Goal: Contribute content: Add original content to the website for others to see

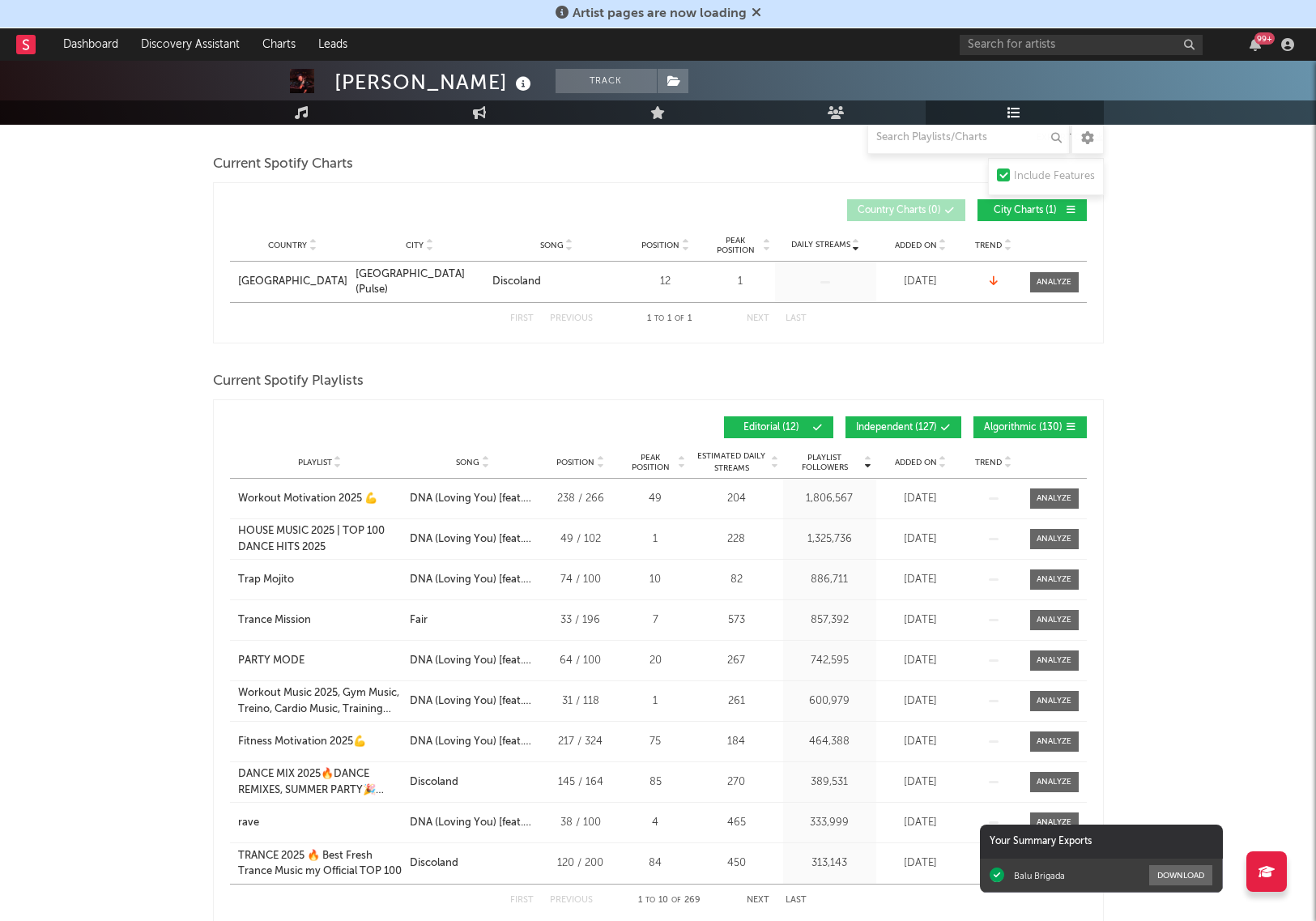
scroll to position [206, 0]
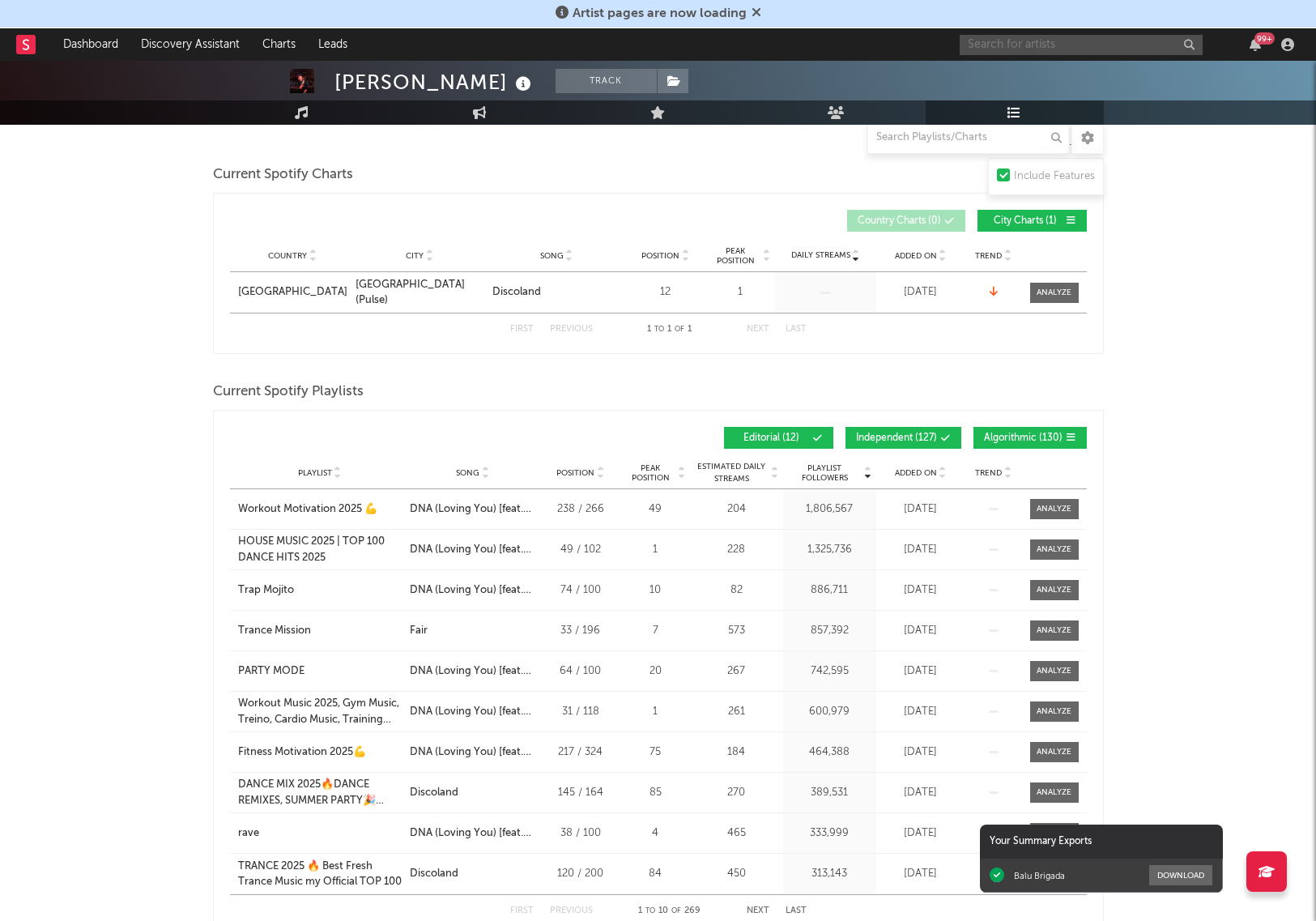
click at [1026, 47] on input "text" at bounding box center [1081, 45] width 243 height 20
type input "daisy grenade"
click at [1066, 93] on div at bounding box center [1105, 90] width 178 height 9
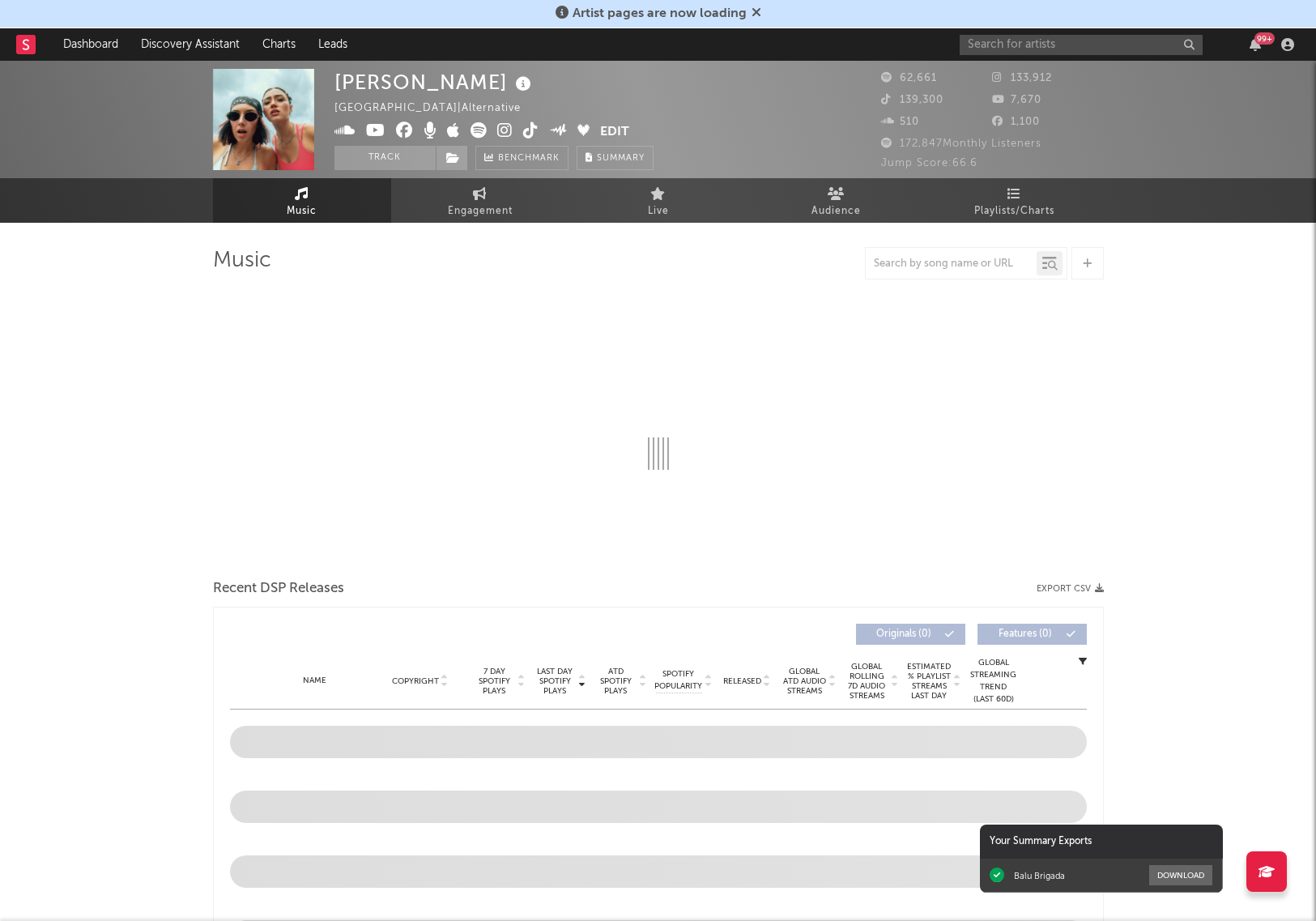
select select "6m"
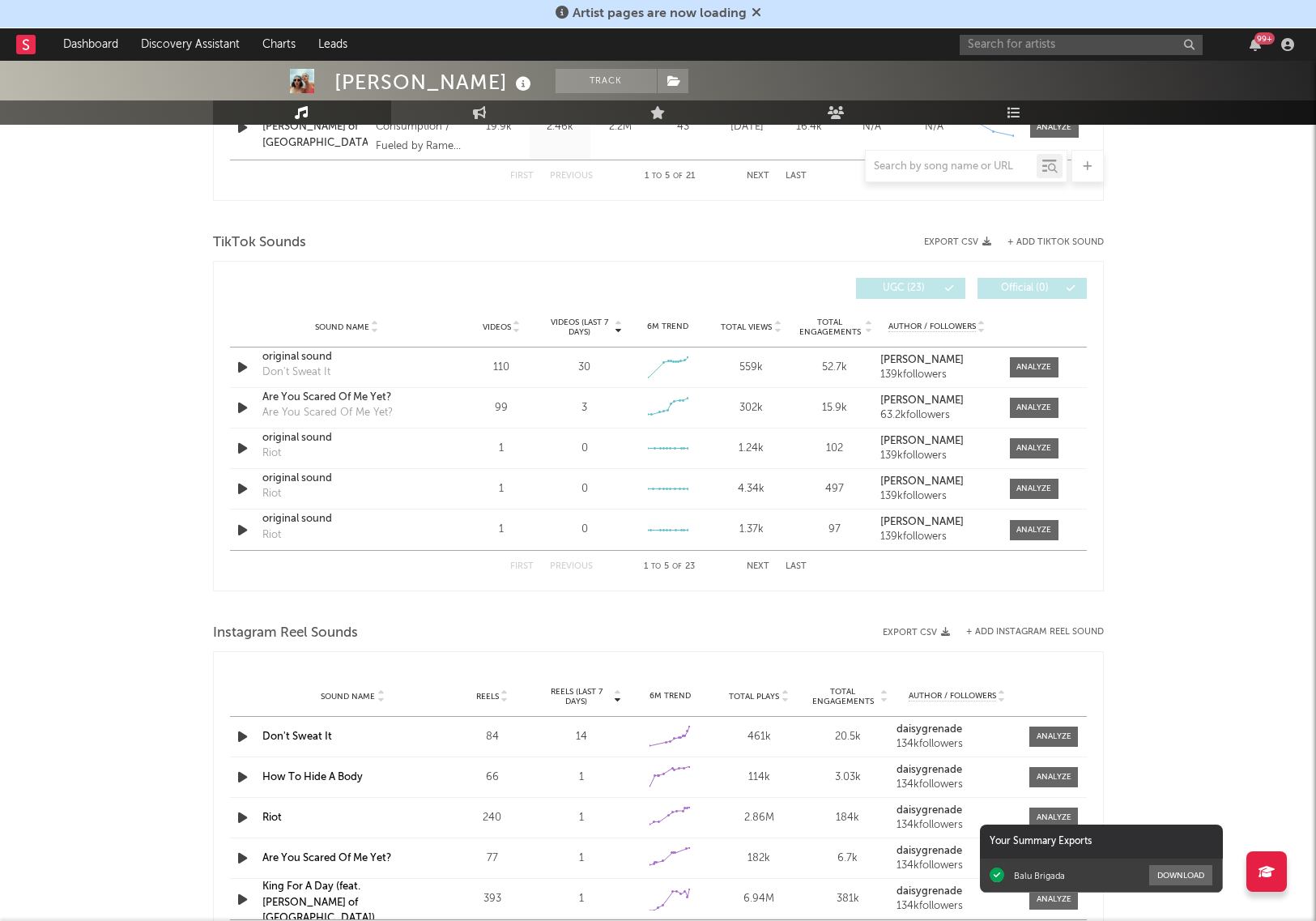
scroll to position [996, 0]
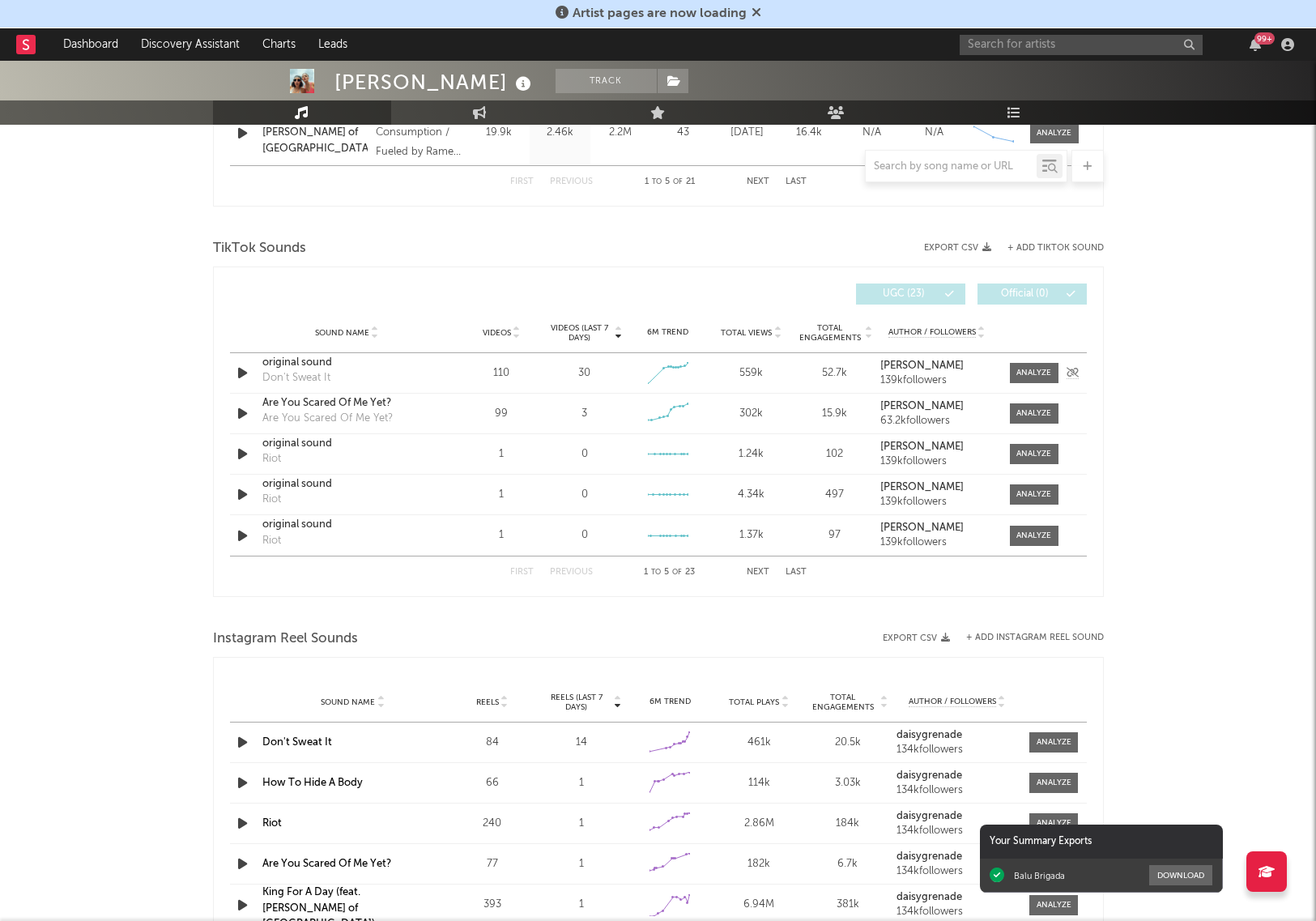
click at [242, 368] on icon "button" at bounding box center [243, 373] width 17 height 20
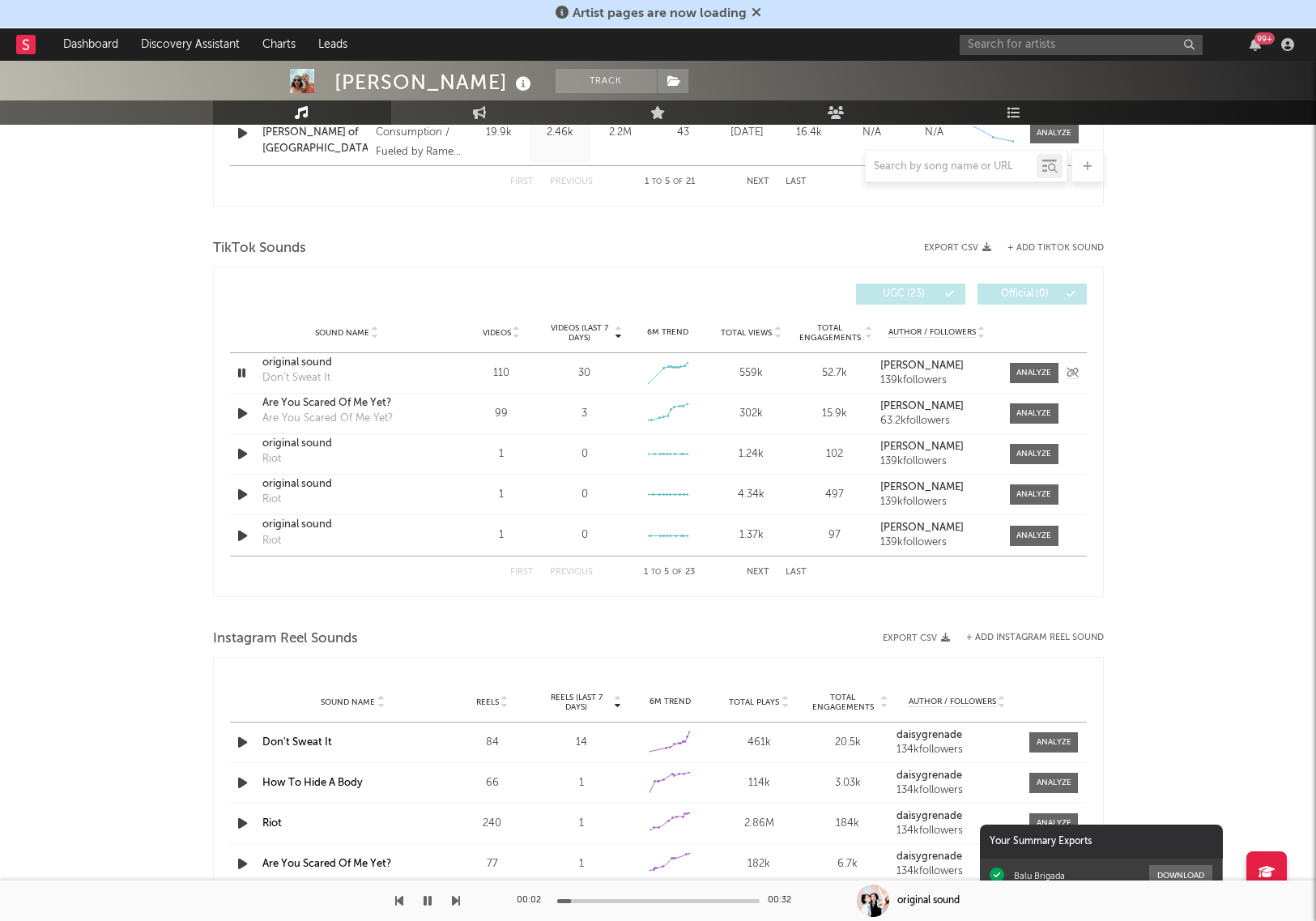
click at [315, 360] on div "original sound" at bounding box center [347, 363] width 169 height 16
click at [370, 336] on div at bounding box center [374, 332] width 9 height 12
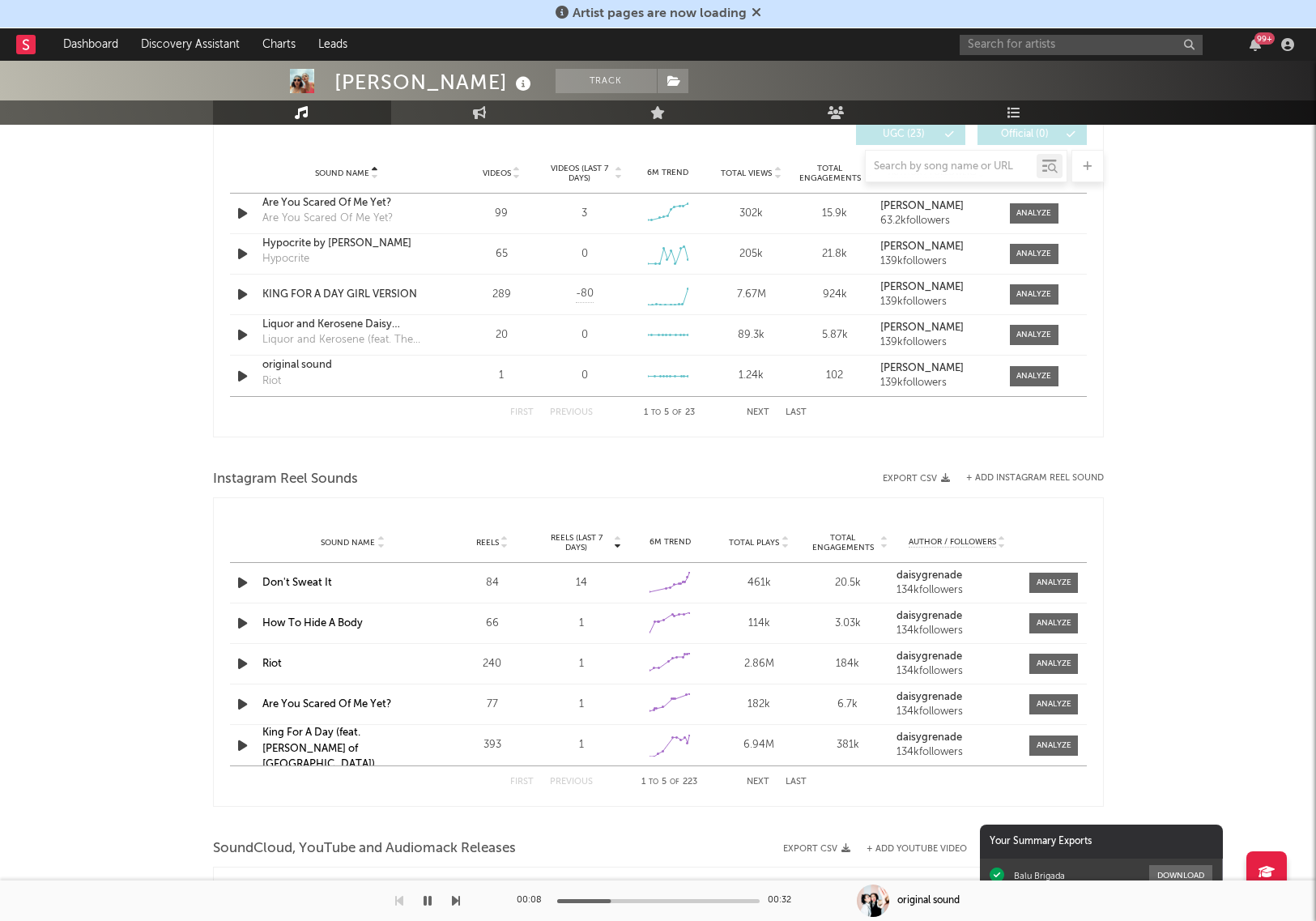
scroll to position [1099, 0]
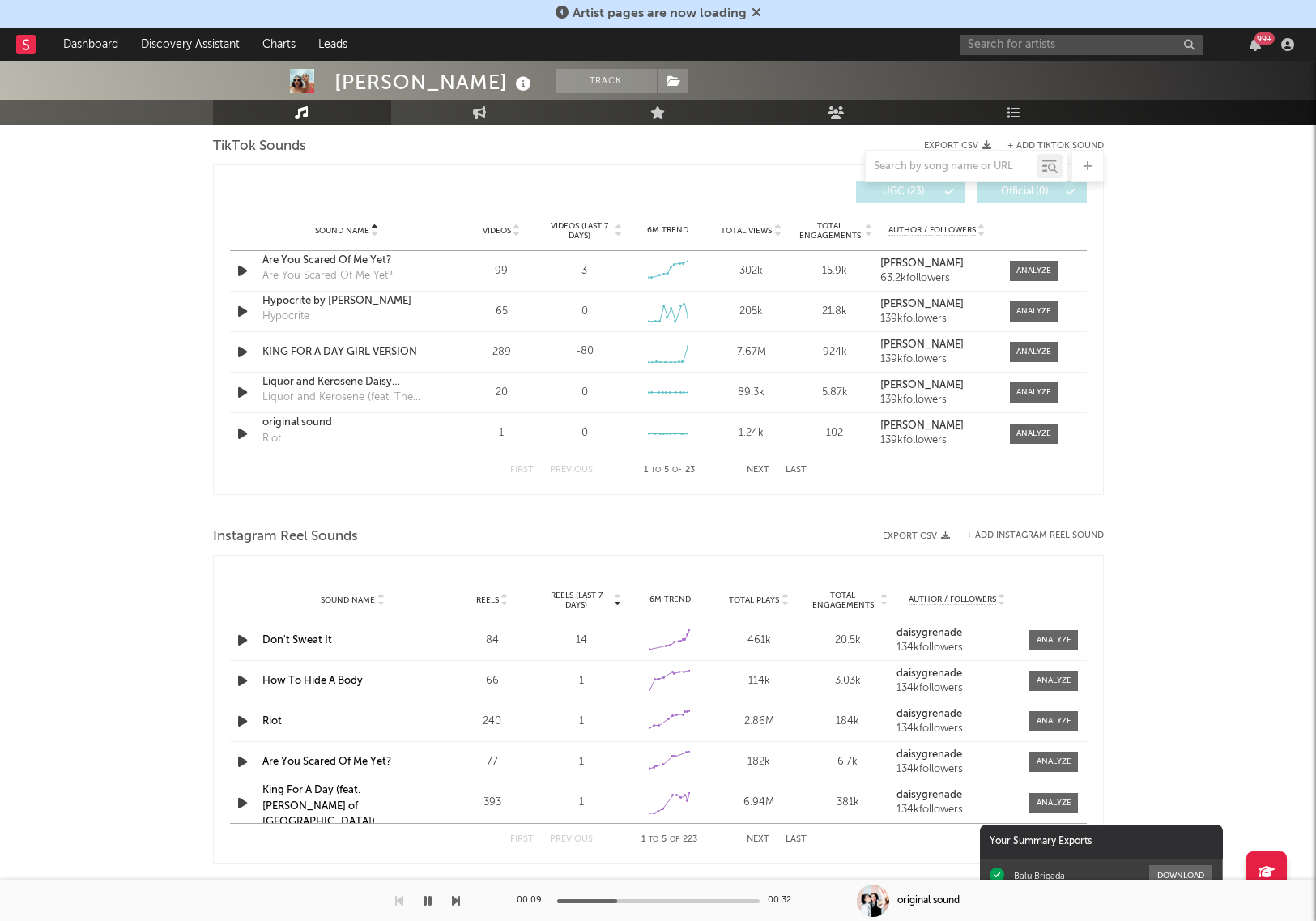
click at [758, 471] on button "Next" at bounding box center [758, 470] width 23 height 9
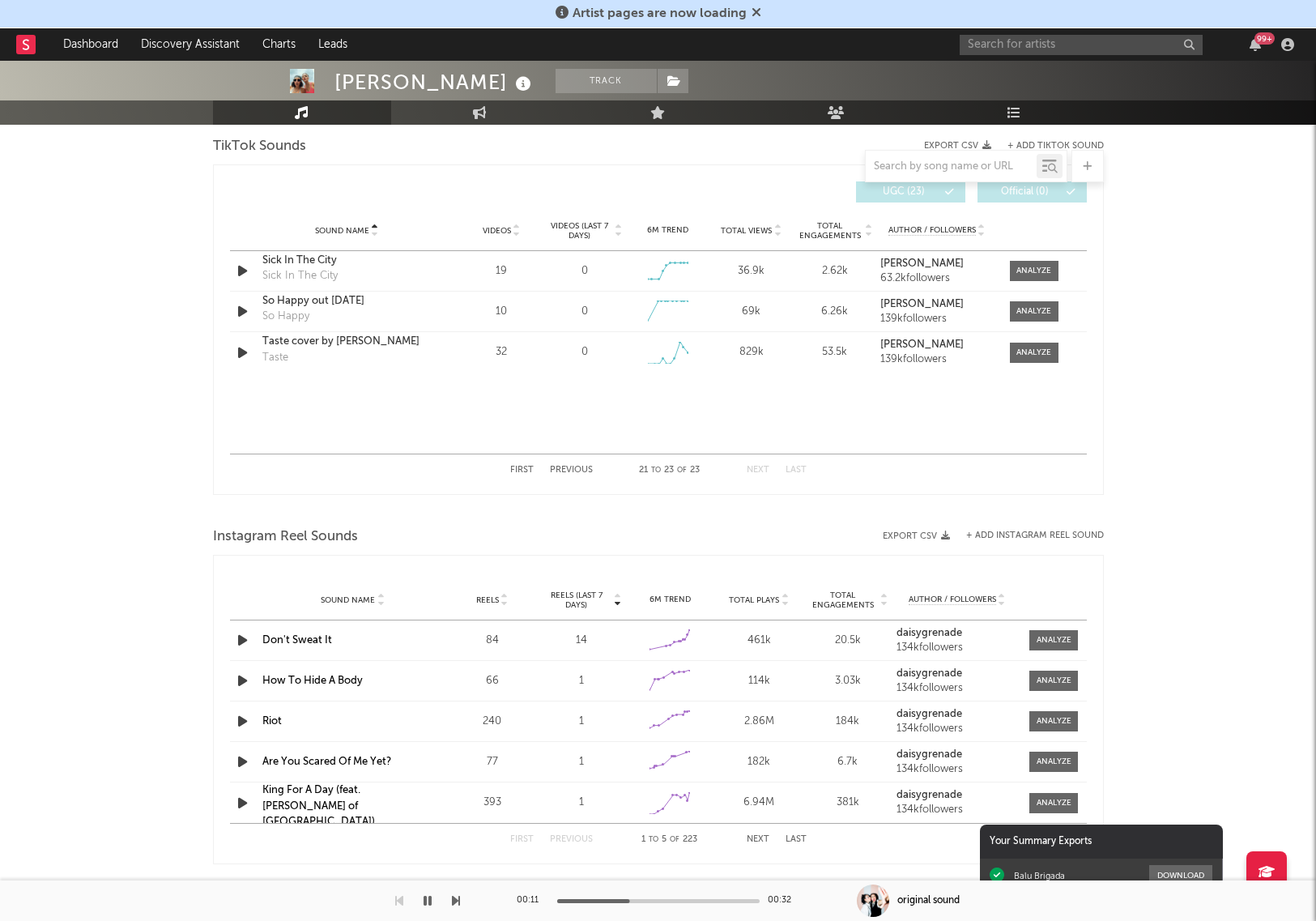
click at [758, 471] on button "Next" at bounding box center [758, 470] width 23 height 9
drag, startPoint x: 540, startPoint y: 475, endPoint x: 525, endPoint y: 474, distance: 15.0
click at [535, 475] on div "First Previous 21 to 23 of 23 Next Last" at bounding box center [658, 469] width 297 height 31
click at [525, 474] on button "First" at bounding box center [522, 470] width 24 height 9
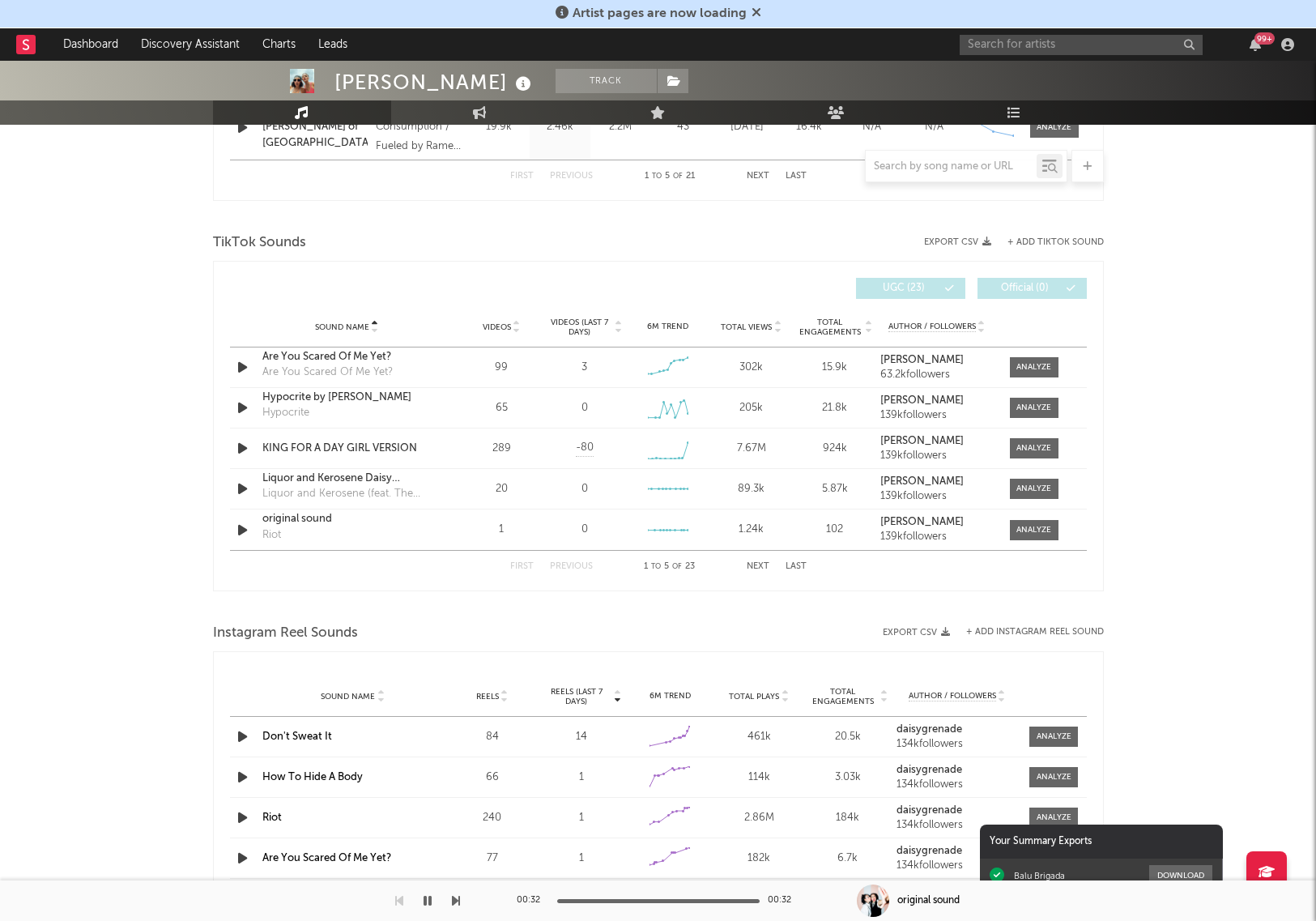
scroll to position [979, 0]
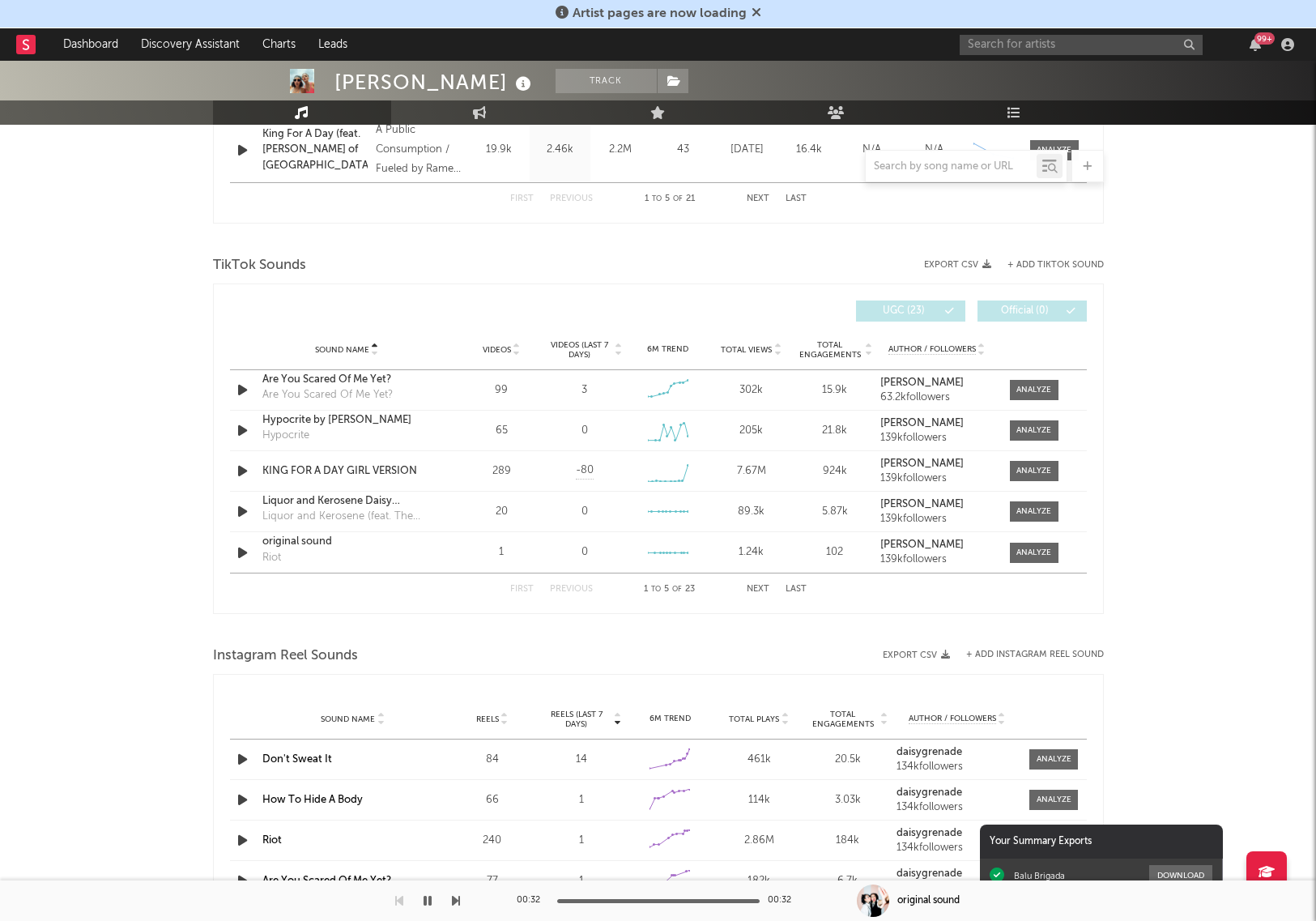
click at [1053, 268] on button "+ Add TikTok Sound" at bounding box center [1056, 265] width 96 height 9
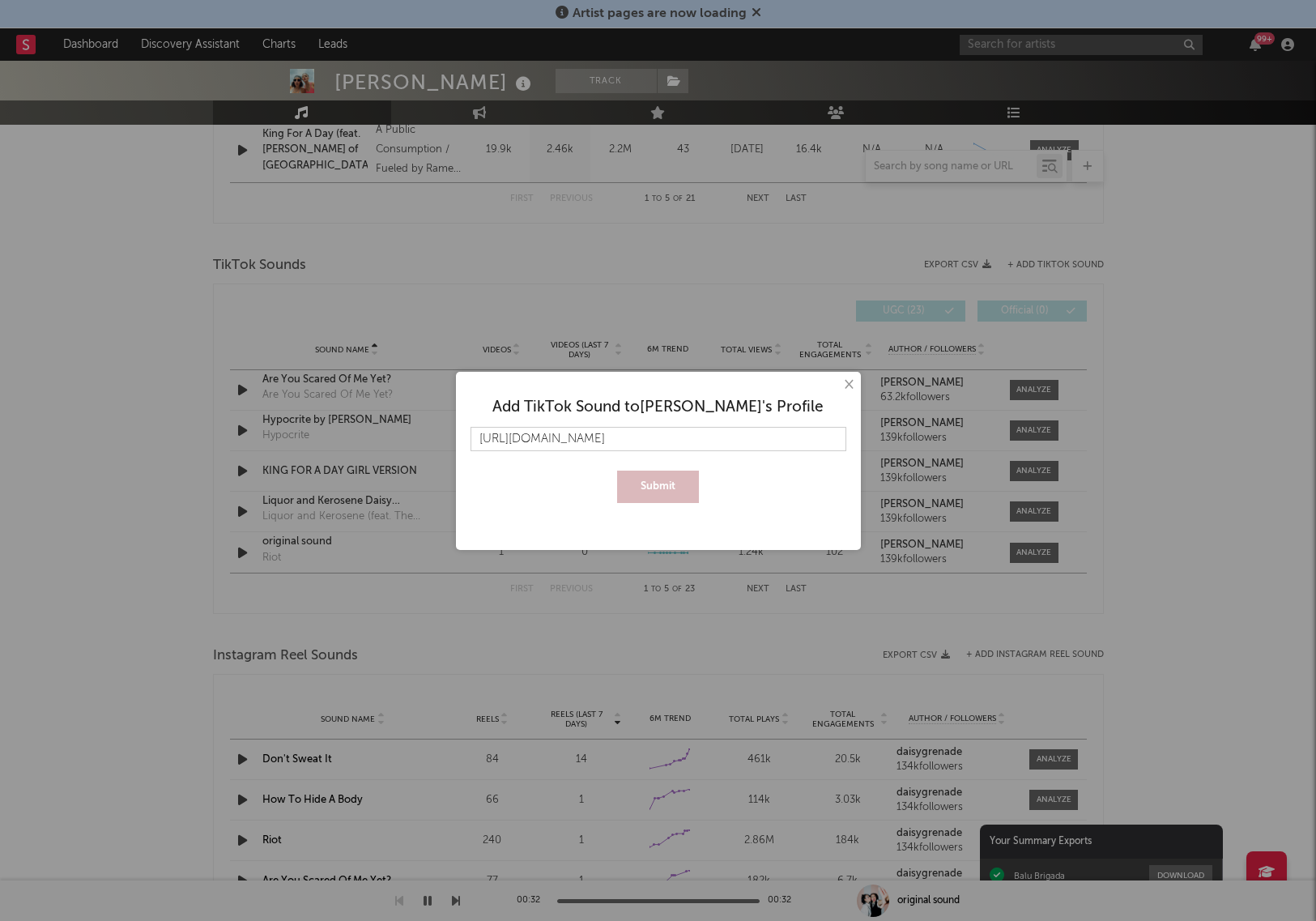
scroll to position [0, 18]
type input "[URL][DOMAIN_NAME]"
click at [675, 479] on button "Submit" at bounding box center [658, 486] width 82 height 32
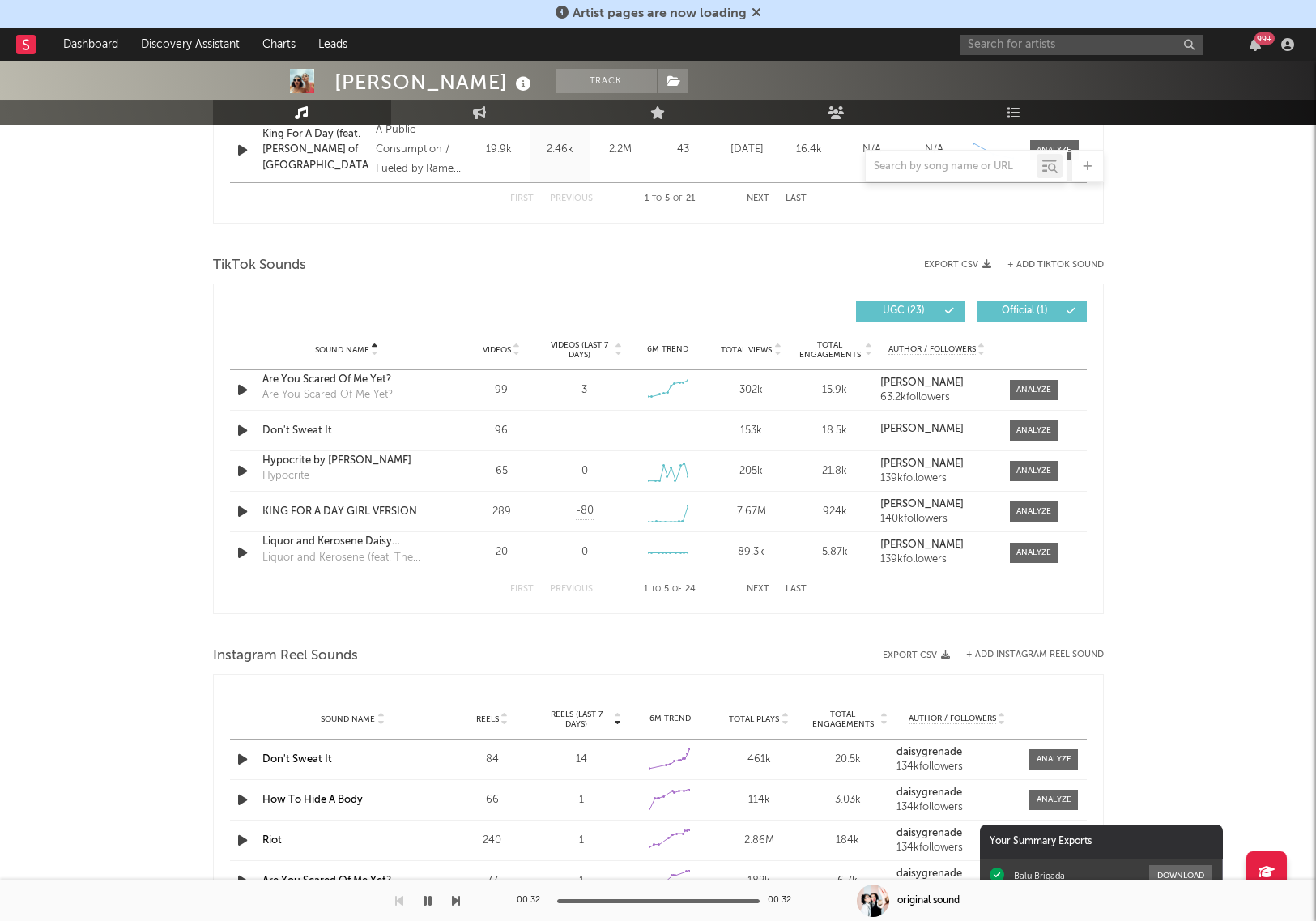
click at [368, 348] on span "Sound Name" at bounding box center [343, 349] width 54 height 9
click at [742, 350] on span "Total Views" at bounding box center [746, 349] width 51 height 9
